Goal: Task Accomplishment & Management: Complete application form

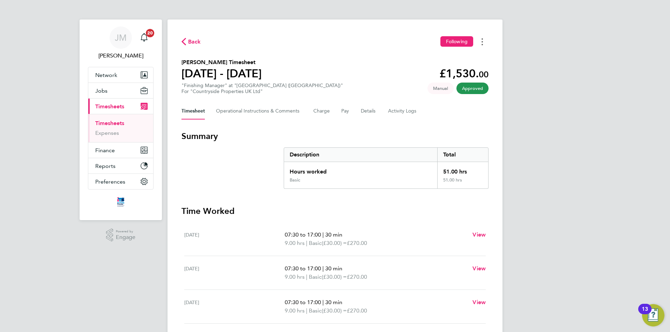
click at [485, 43] on button "Timesheets Menu" at bounding box center [482, 41] width 13 height 11
click at [465, 59] on link "Download timesheet" at bounding box center [447, 57] width 84 height 14
click at [481, 42] on button "Timesheets Menu" at bounding box center [482, 41] width 13 height 11
click at [415, 56] on link "Download timesheet" at bounding box center [447, 57] width 84 height 14
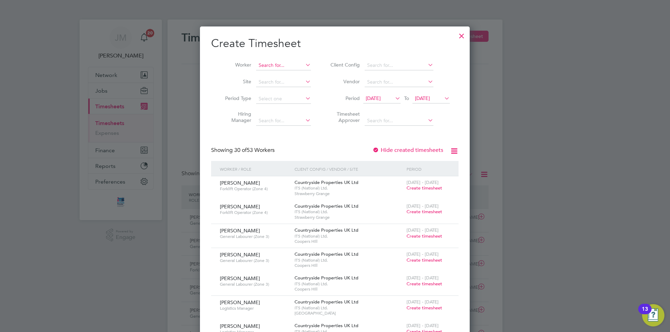
click at [289, 66] on input at bounding box center [283, 66] width 55 height 10
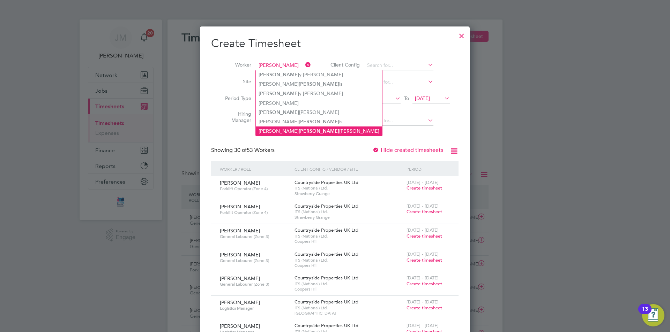
click at [292, 129] on li "Kevin Harr ison" at bounding box center [319, 131] width 126 height 9
type input "Kevin Harrison"
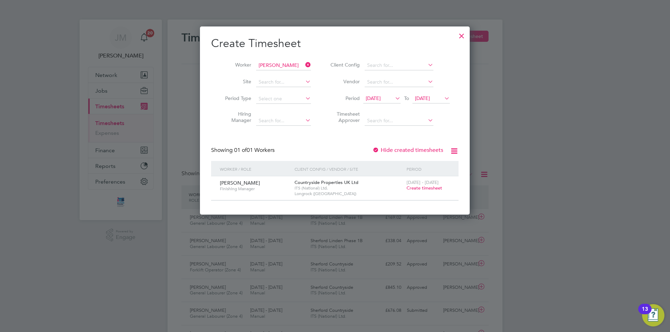
click at [422, 190] on span "Create timesheet" at bounding box center [424, 188] width 36 height 6
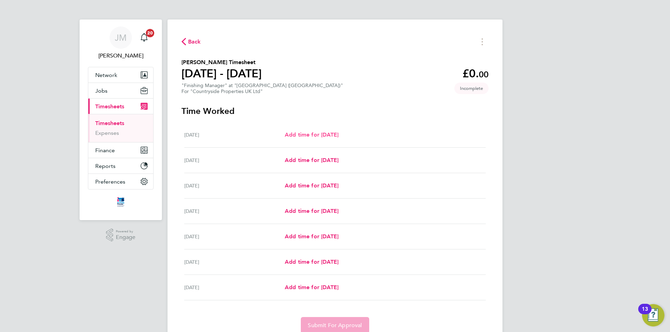
click at [319, 135] on span "Add time for Mon 04 Aug" at bounding box center [312, 135] width 54 height 7
select select "30"
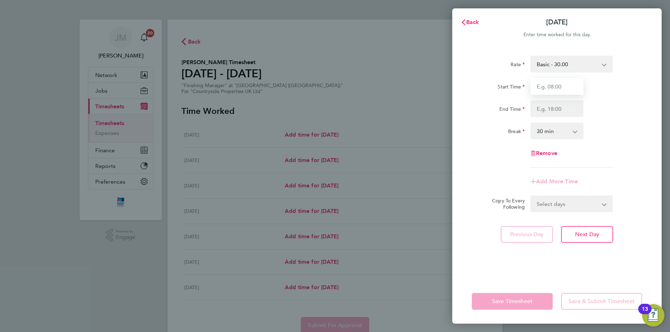
click at [569, 87] on input "Start Time" at bounding box center [556, 86] width 53 height 17
type input "07:30"
click at [569, 106] on input "End Time" at bounding box center [556, 108] width 53 height 17
type input "17:00"
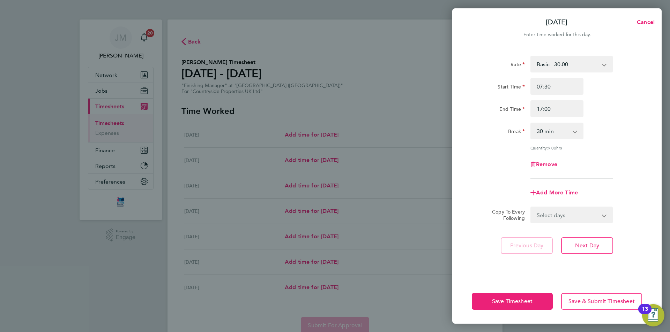
click at [624, 151] on div "Rate Basic - 30.00 Start Time 07:30 End Time 17:00 Break 0 min 15 min 30 min 45…" at bounding box center [557, 117] width 170 height 123
click at [561, 193] on span "Add More Time" at bounding box center [557, 192] width 42 height 7
select select "null"
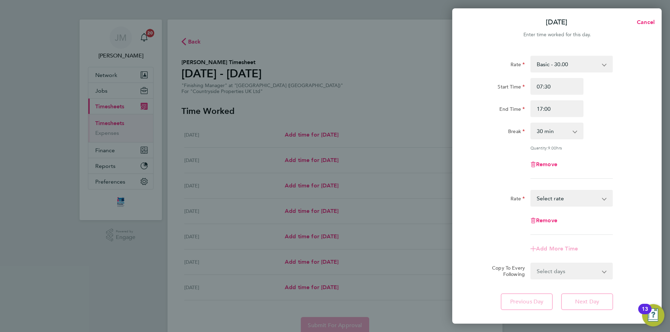
click at [489, 190] on div "Rate" at bounding box center [498, 197] width 53 height 14
click at [576, 275] on select "Select days Day Weekday (Mon-Fri) Weekend (Sat-Sun) Tuesday Wednesday Thursday …" at bounding box center [567, 271] width 73 height 15
select select "WEEKDAY"
click at [531, 264] on select "Select days Day Weekday (Mon-Fri) Weekend (Sat-Sun) Tuesday Wednesday Thursday …" at bounding box center [567, 271] width 73 height 15
select select "2025-08-10"
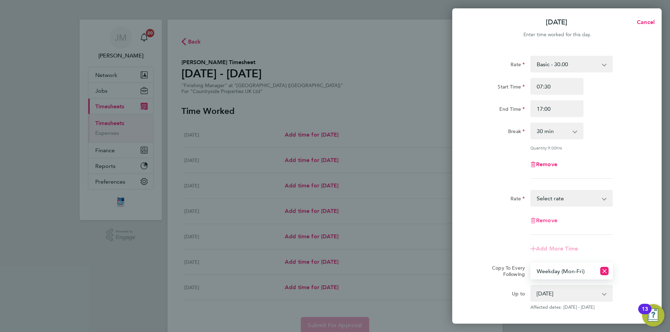
click at [550, 220] on span "Remove" at bounding box center [546, 220] width 21 height 7
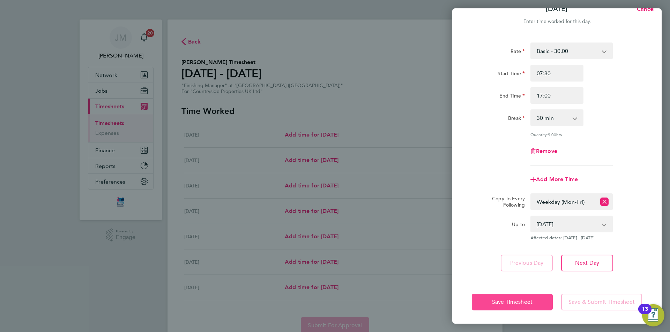
click at [525, 302] on span "Save Timesheet" at bounding box center [512, 302] width 40 height 7
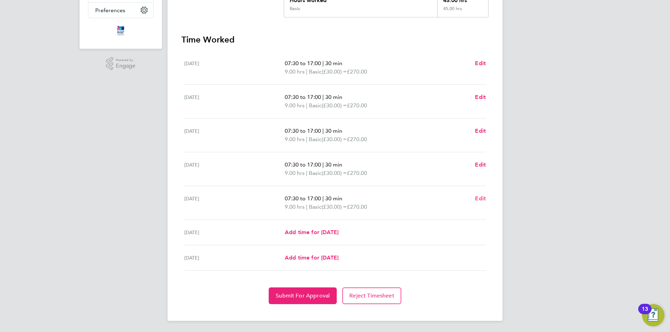
click at [479, 200] on span "Edit" at bounding box center [480, 198] width 11 height 7
select select "30"
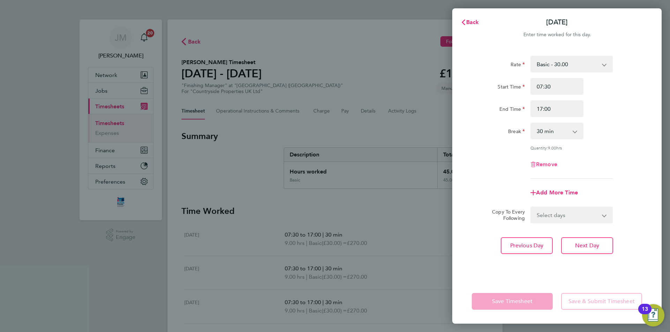
click at [547, 164] on span "Remove" at bounding box center [546, 164] width 21 height 7
select select "null"
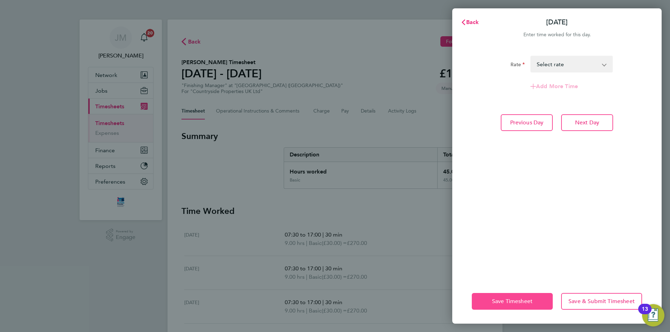
click at [511, 299] on span "Save Timesheet" at bounding box center [512, 301] width 40 height 7
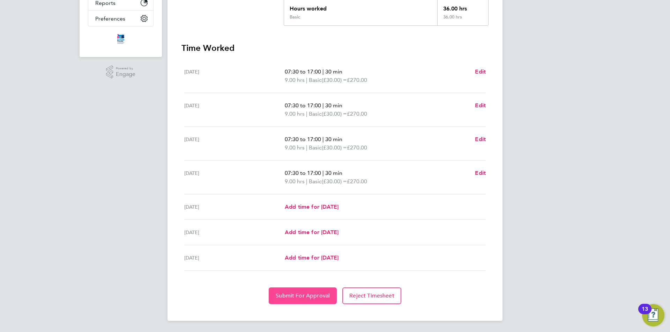
click at [314, 294] on span "Submit For Approval" at bounding box center [303, 296] width 54 height 7
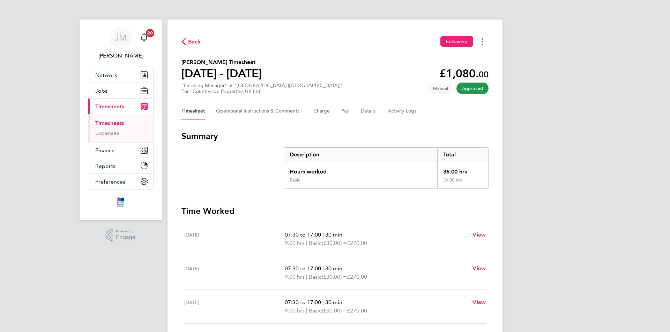
click at [484, 40] on button "Timesheets Menu" at bounding box center [482, 41] width 13 height 11
click at [451, 59] on link "Download timesheet" at bounding box center [447, 57] width 84 height 14
